Goal: Task Accomplishment & Management: Manage account settings

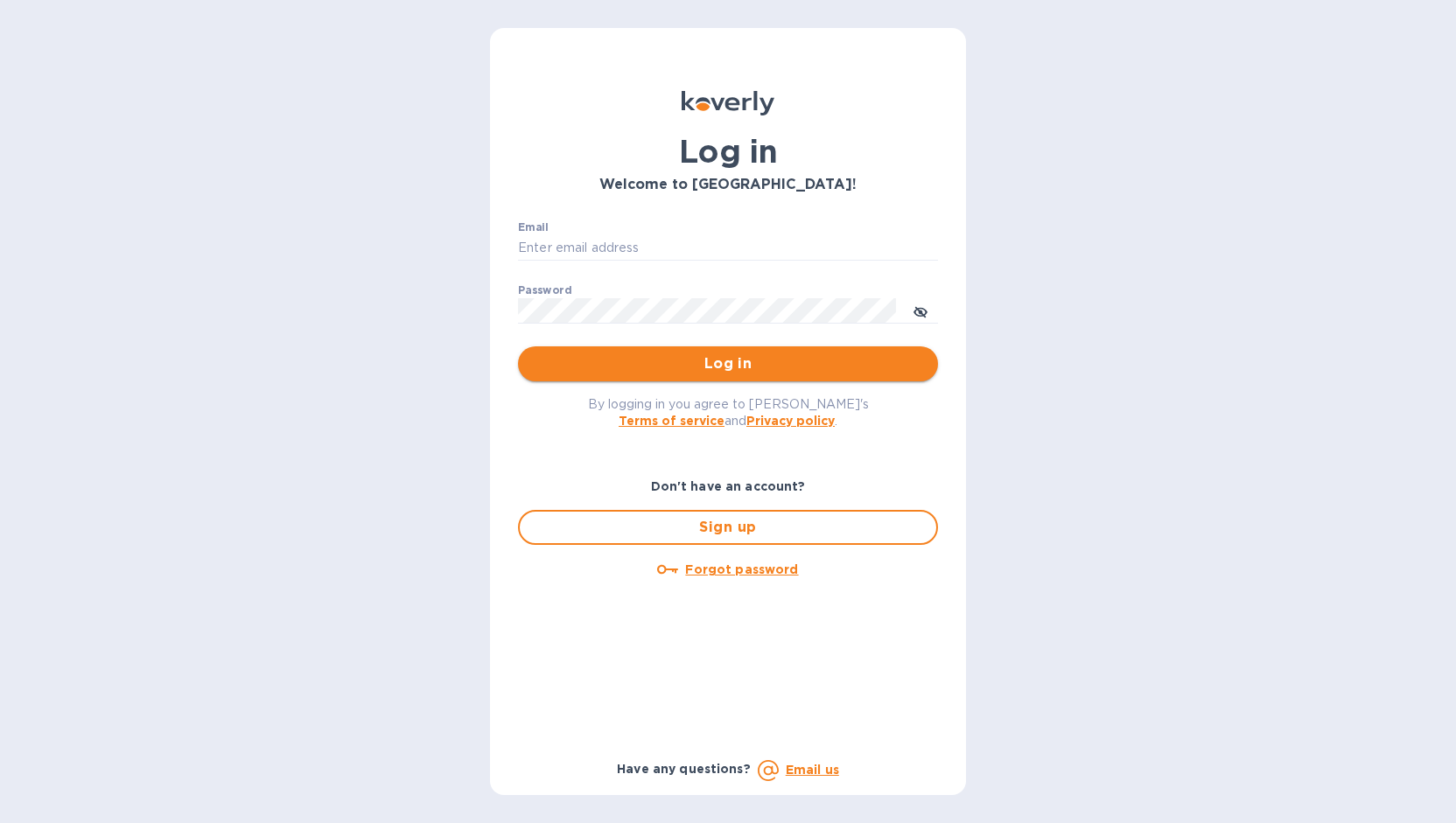
type input "markhogan@dryfarmwines.com"
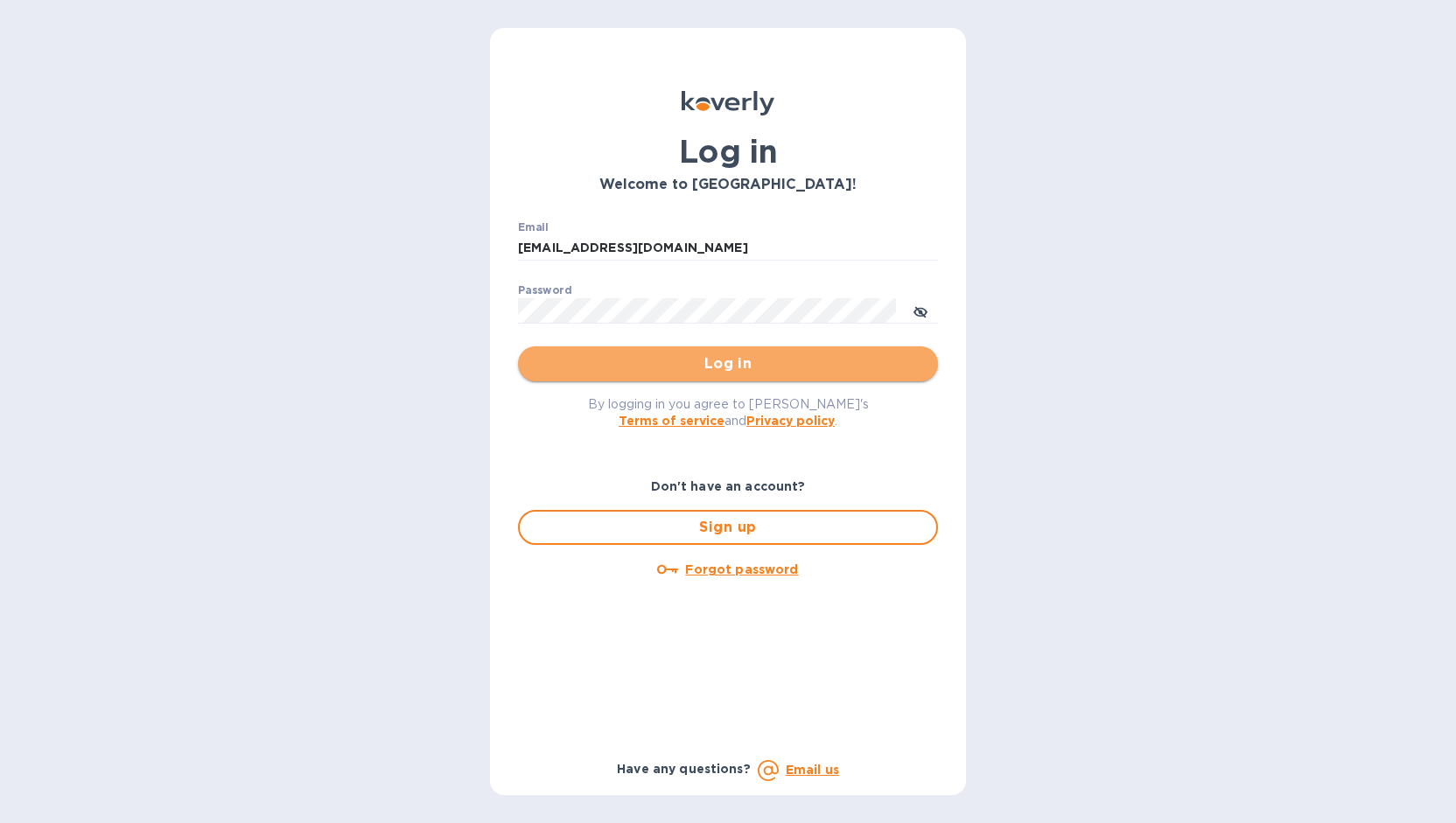
click at [726, 367] on span "Log in" at bounding box center [727, 363] width 392 height 21
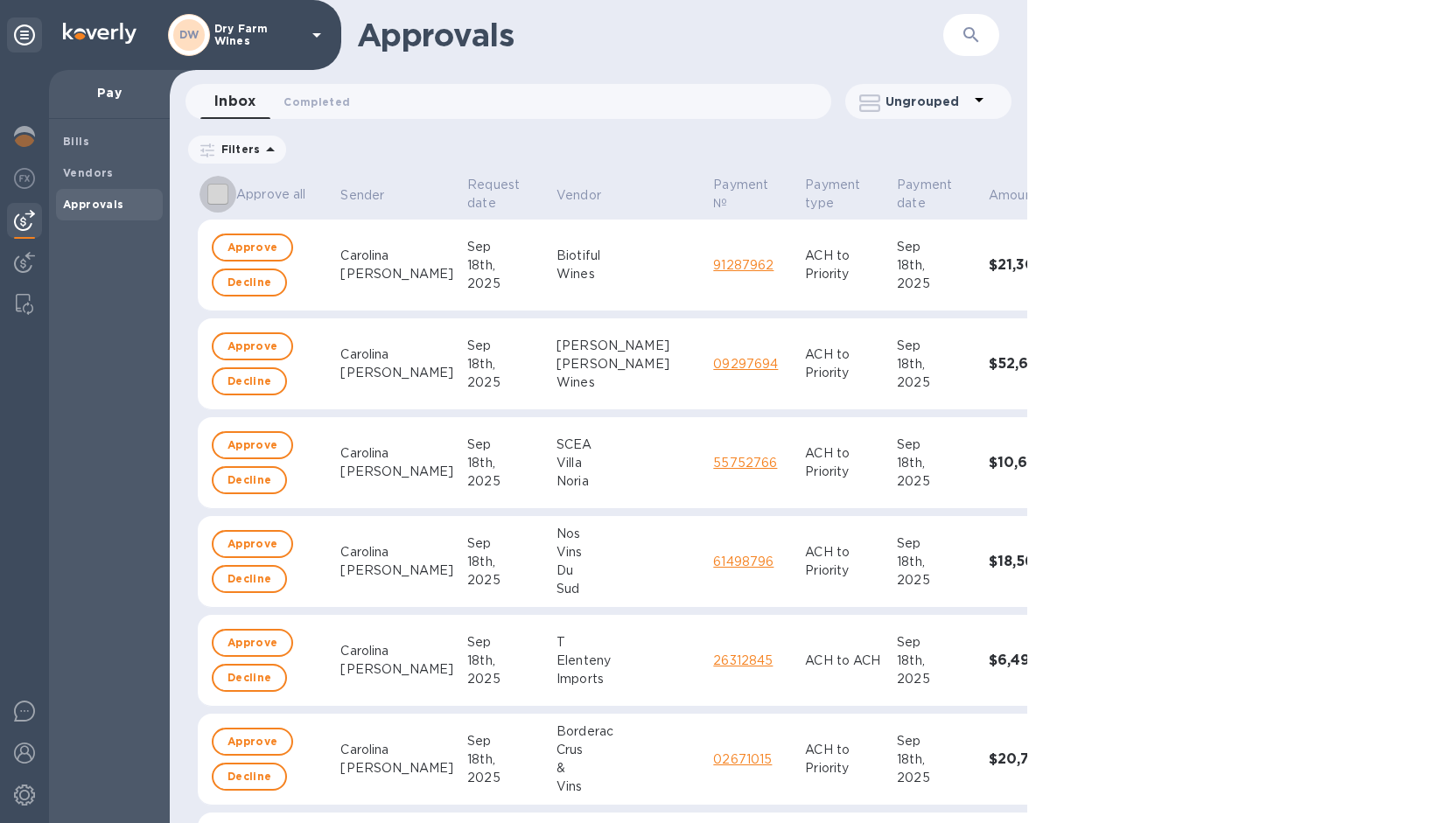
click at [222, 193] on input "Approve all" at bounding box center [218, 194] width 36 height 36
checkbox input "true"
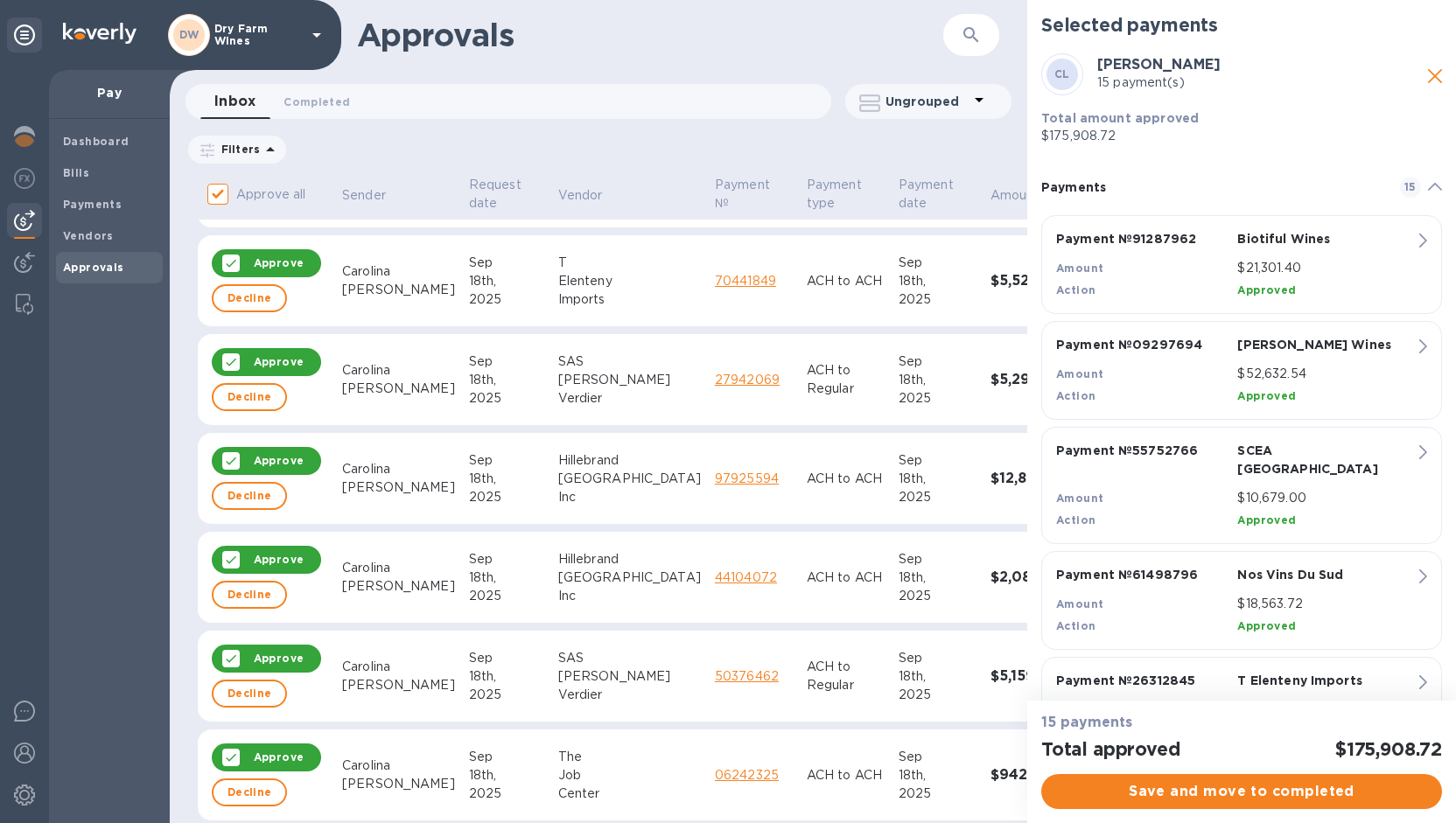
scroll to position [883, 0]
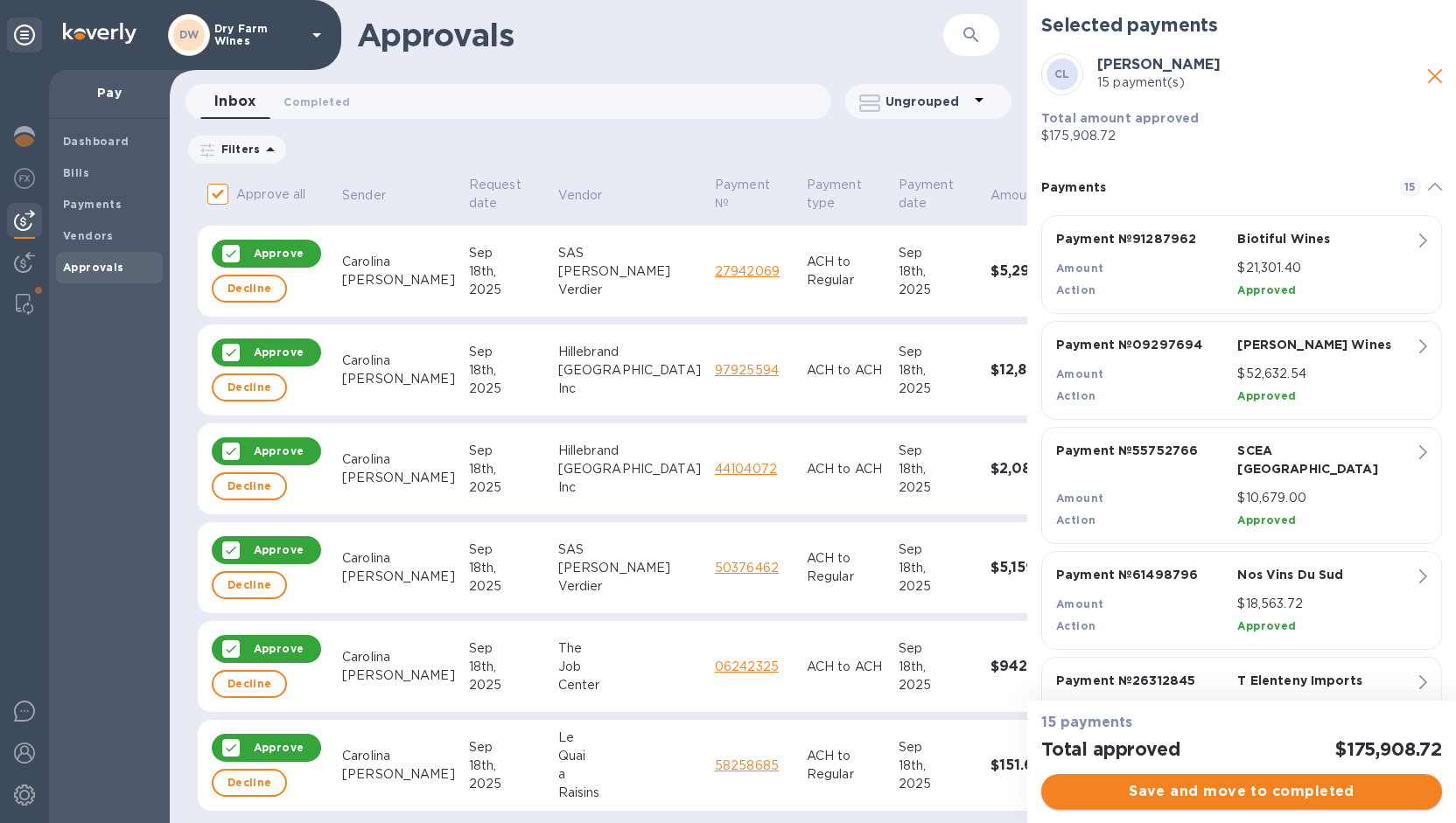
click at [1113, 799] on span "Save and move to completed" at bounding box center [1242, 791] width 373 height 21
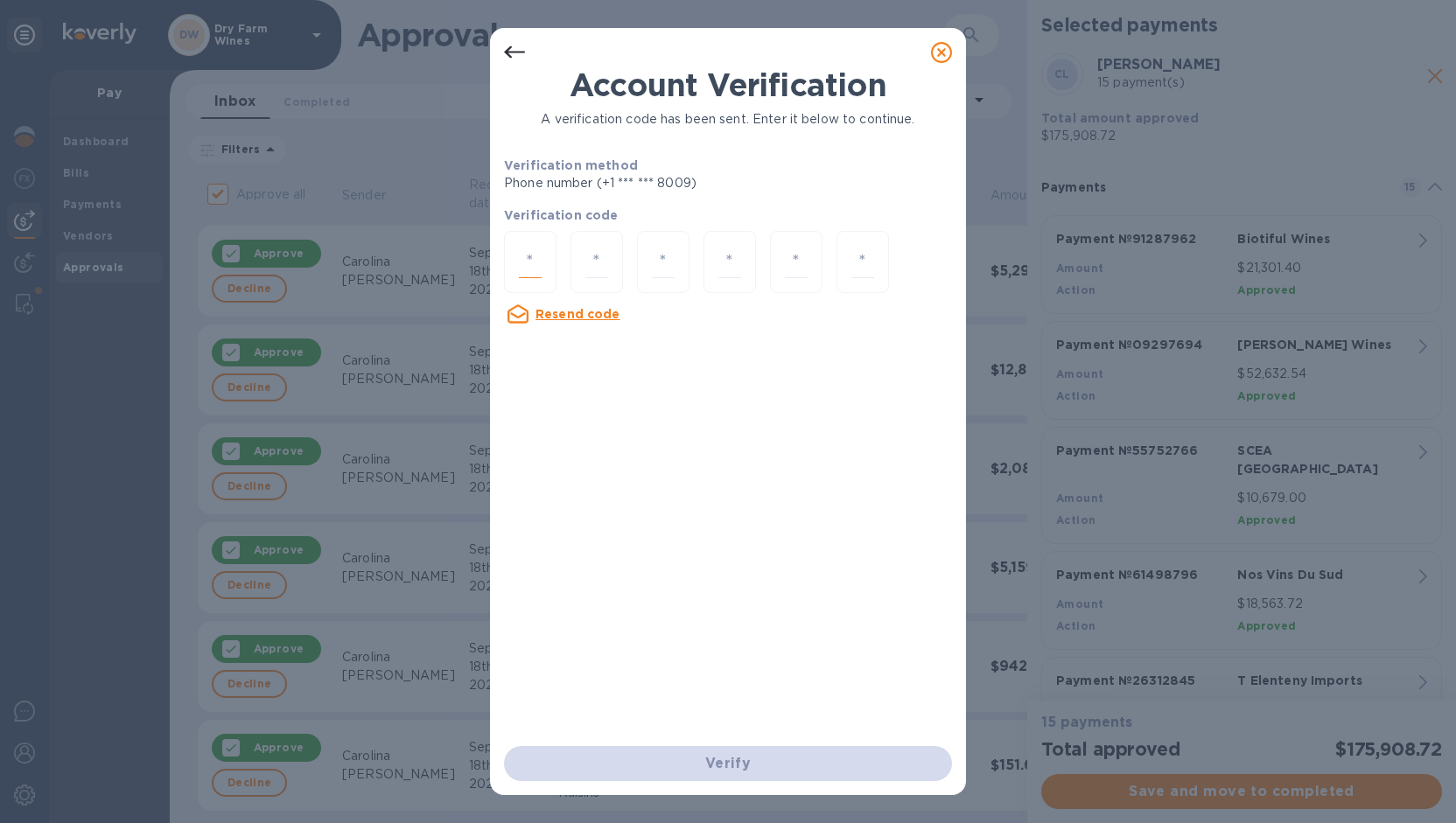
click at [530, 260] on input "number" at bounding box center [530, 263] width 23 height 33
type input "5"
type input "6"
type input "1"
type input "3"
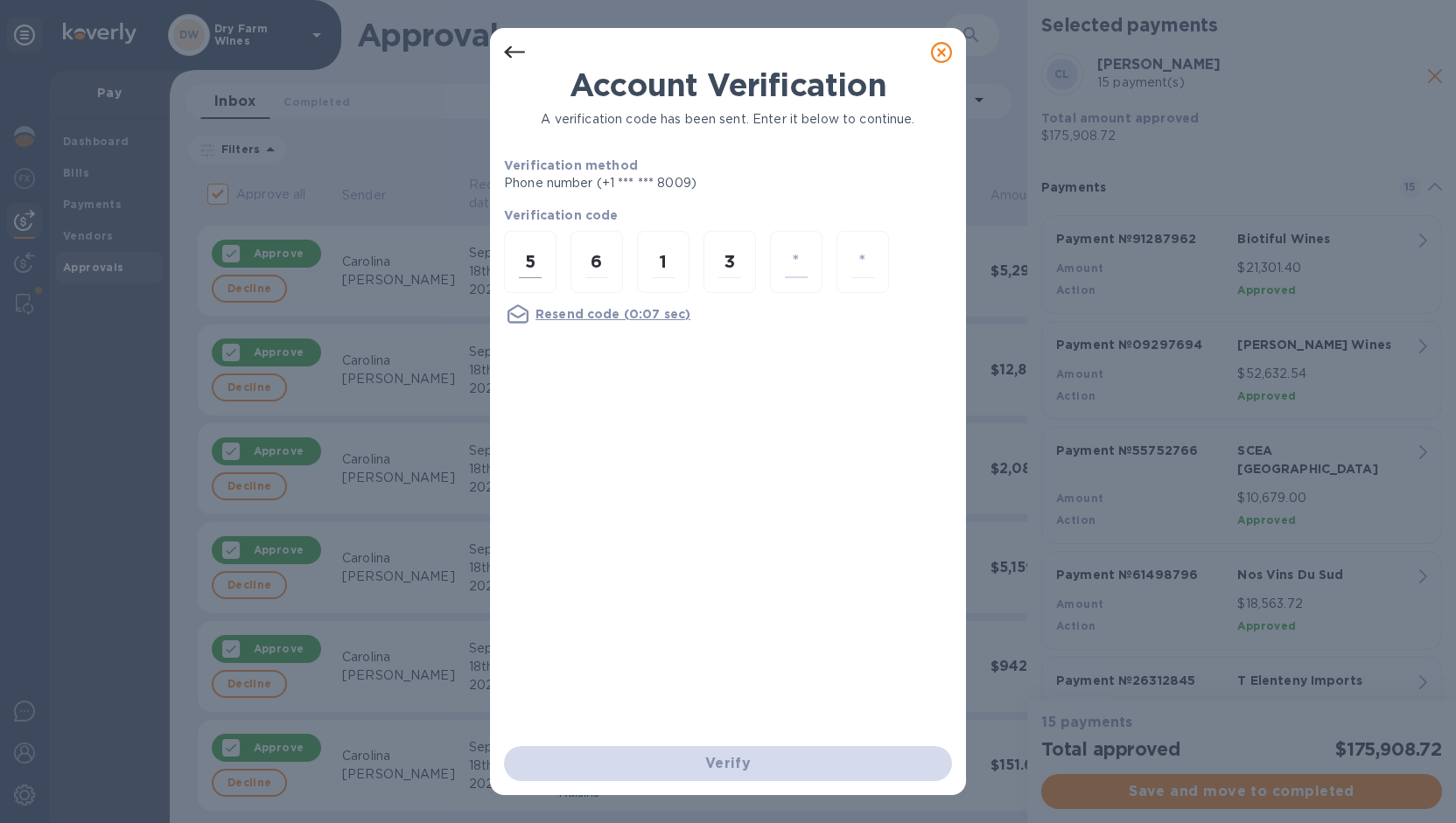
type input "1"
type input "0"
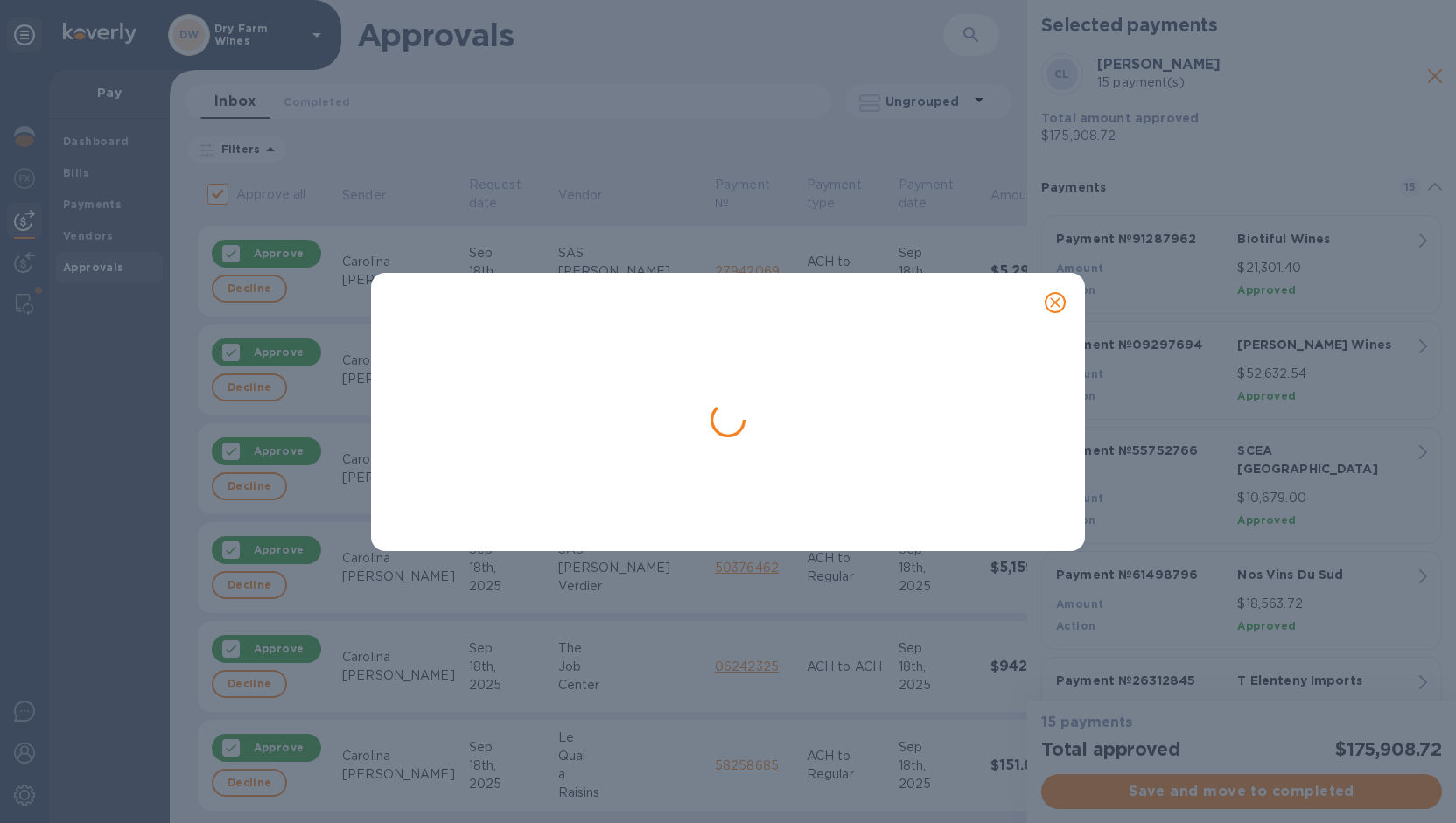
checkbox input "false"
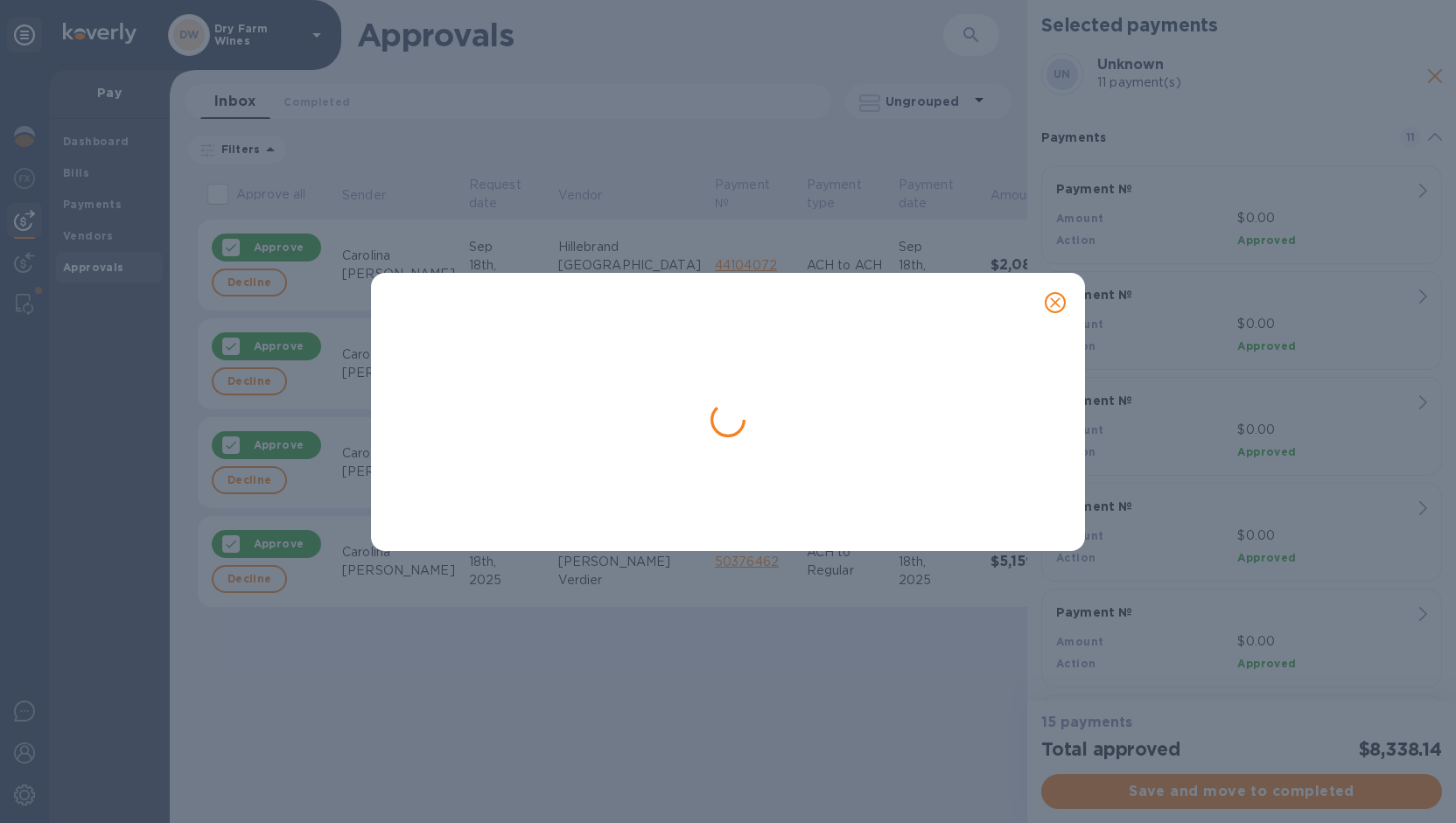
scroll to position [0, 0]
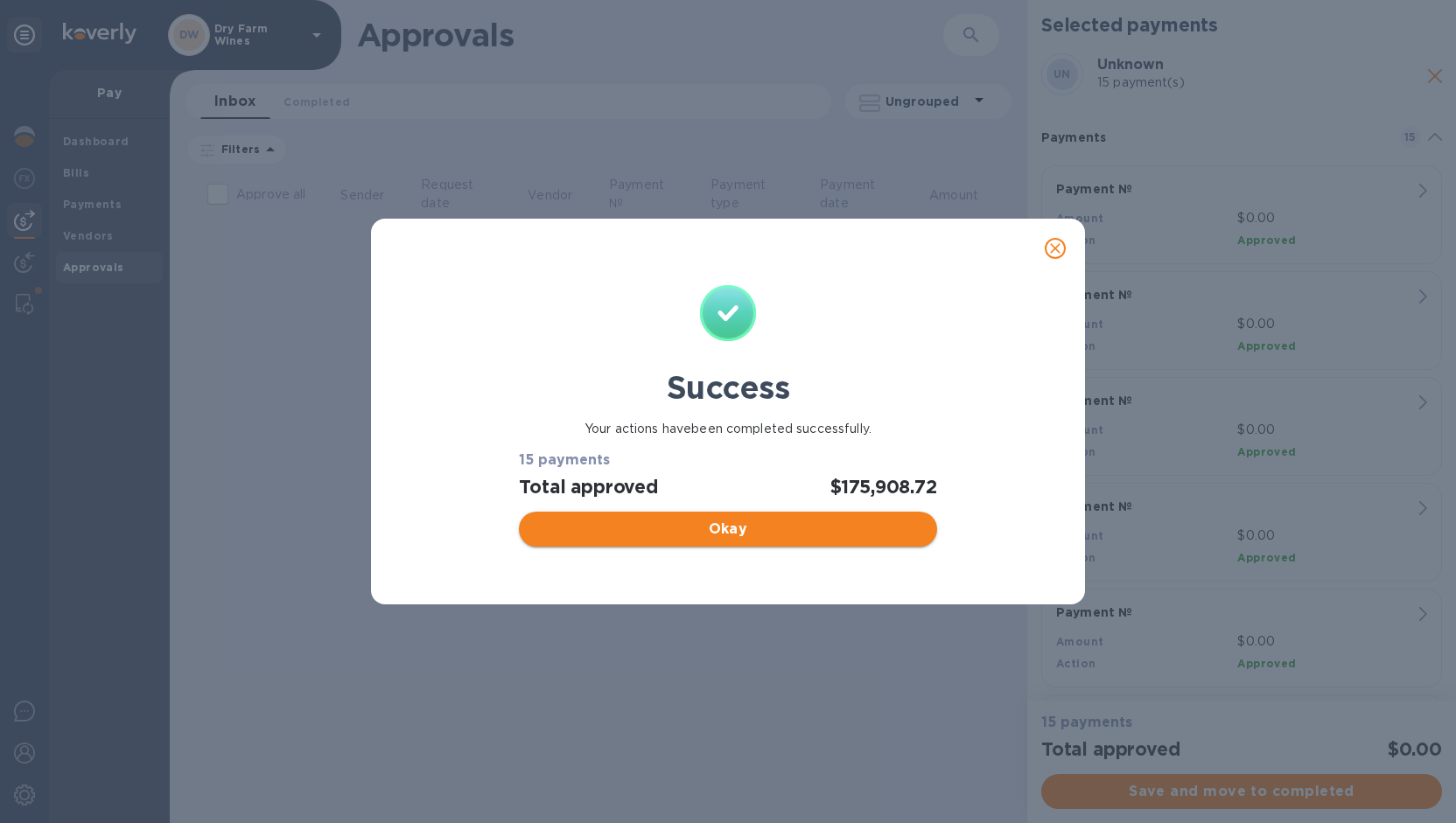
click at [722, 523] on span "Okay" at bounding box center [727, 529] width 389 height 21
